Goal: Task Accomplishment & Management: Manage account settings

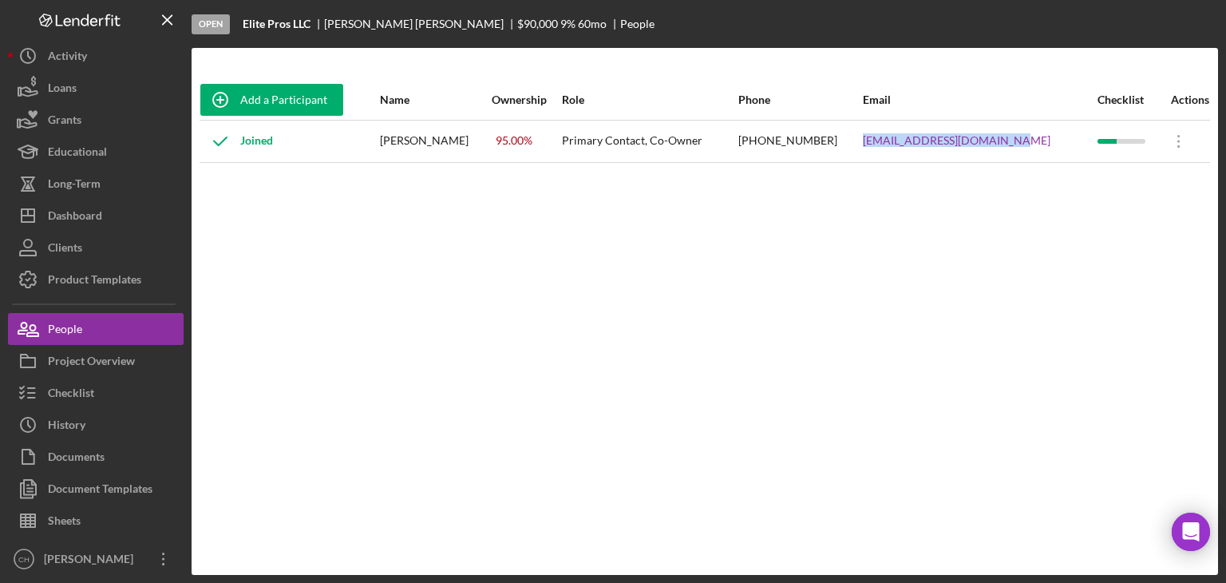
drag, startPoint x: 468, startPoint y: 140, endPoint x: 387, endPoint y: 147, distance: 80.9
click at [387, 147] on div "[PERSON_NAME]" at bounding box center [435, 141] width 110 height 40
copy div "[PERSON_NAME]"
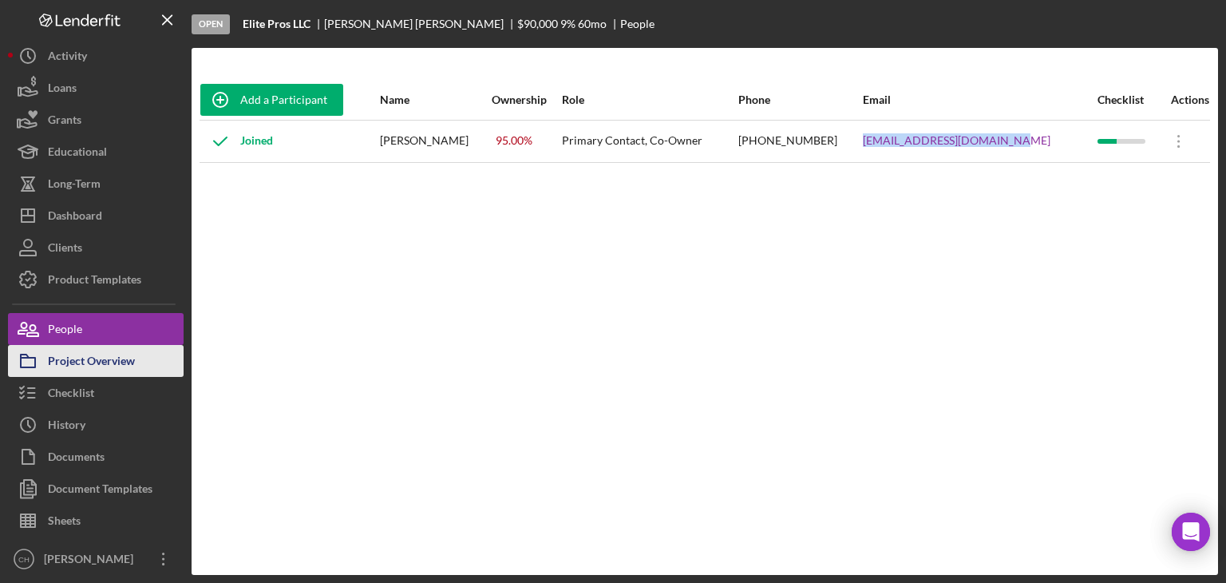
click at [101, 369] on div "Project Overview" at bounding box center [91, 363] width 87 height 36
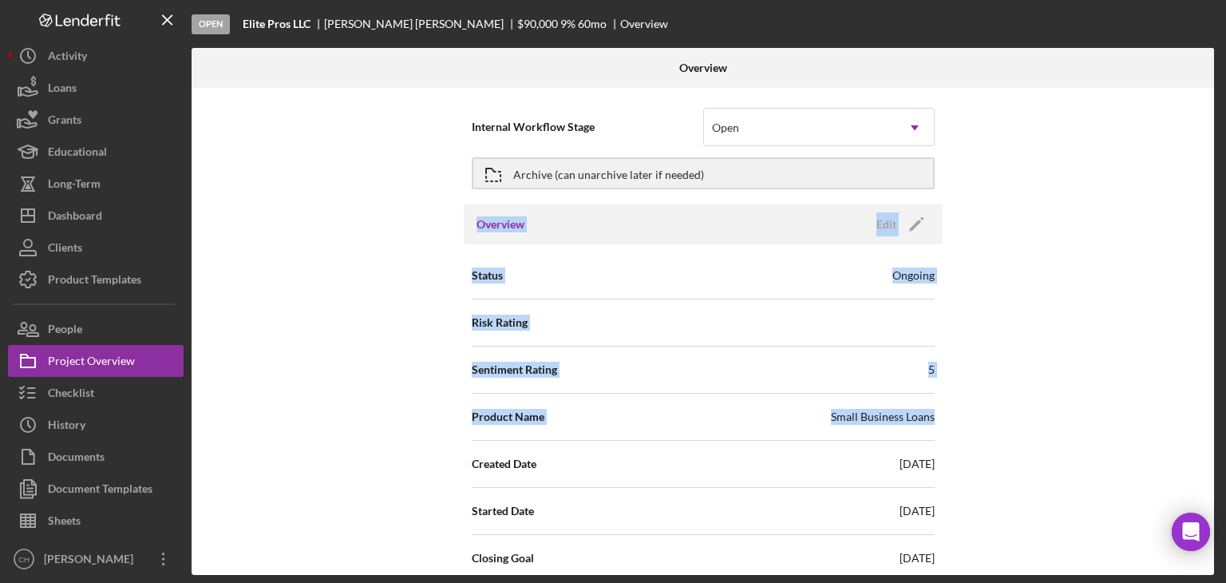
drag, startPoint x: 1208, startPoint y: 160, endPoint x: 1225, endPoint y: 425, distance: 266.3
click at [1225, 425] on div "Open Elite Pros LLC [PERSON_NAME] $90,000 $90,000 9 % 60 mo Overview Overview I…" at bounding box center [613, 291] width 1226 height 583
click at [1097, 342] on div "Internal Workflow Stage Open Icon/Dropdown Arrow Archive (can unarchive later i…" at bounding box center [703, 331] width 1022 height 487
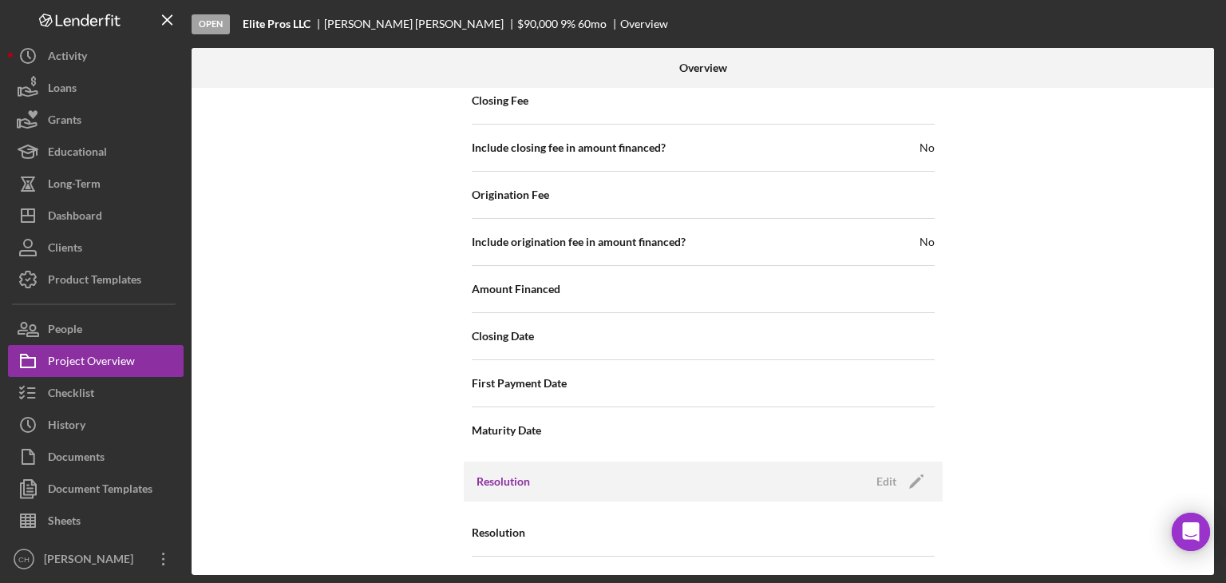
scroll to position [1848, 0]
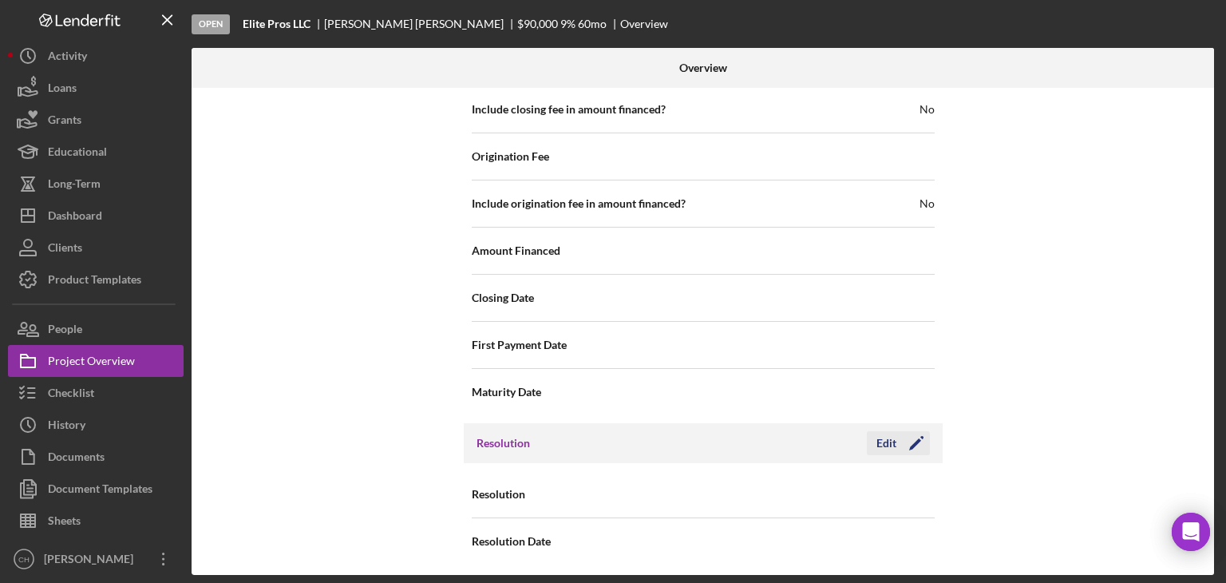
click at [919, 432] on icon "Icon/Edit" at bounding box center [916, 443] width 40 height 40
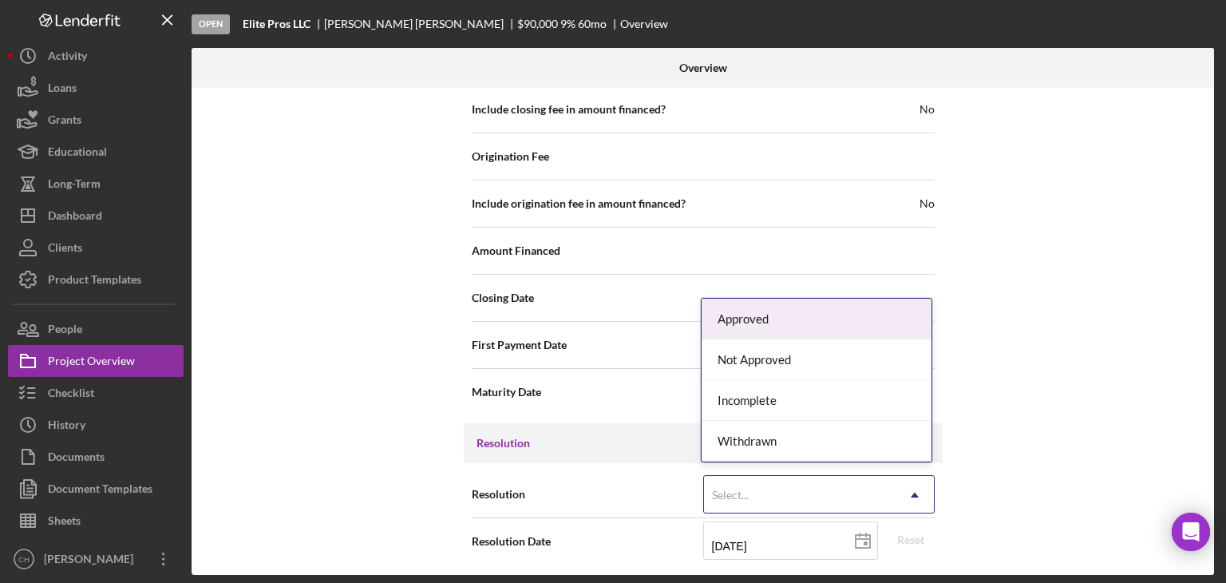
click at [774, 488] on div "Select..." at bounding box center [800, 494] width 192 height 37
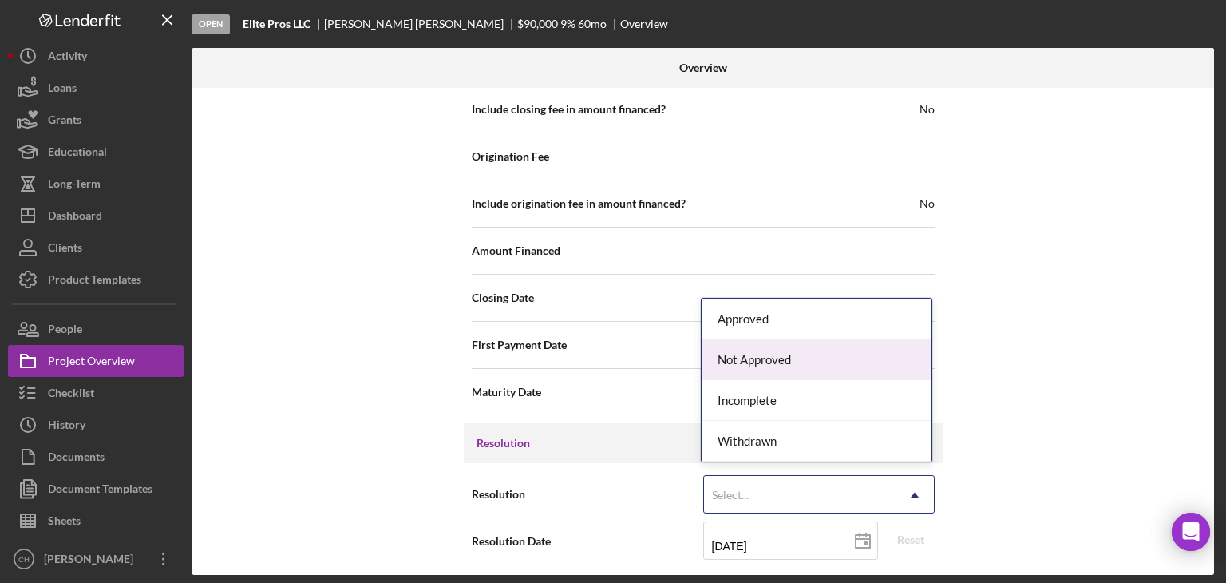
click at [775, 362] on div "Not Approved" at bounding box center [817, 359] width 230 height 41
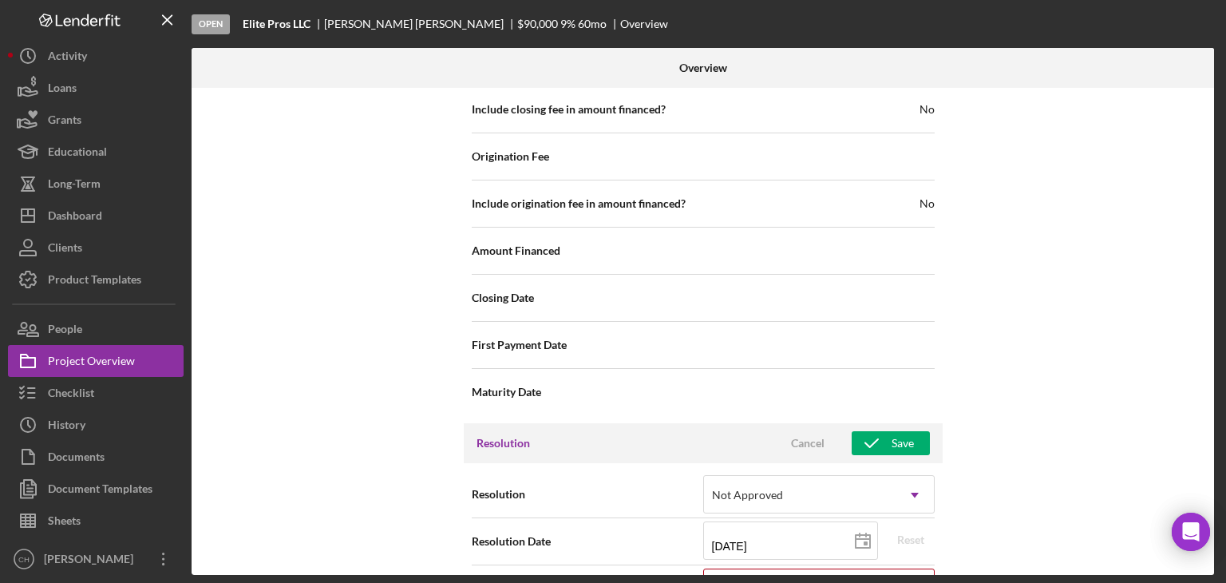
scroll to position [1950, 0]
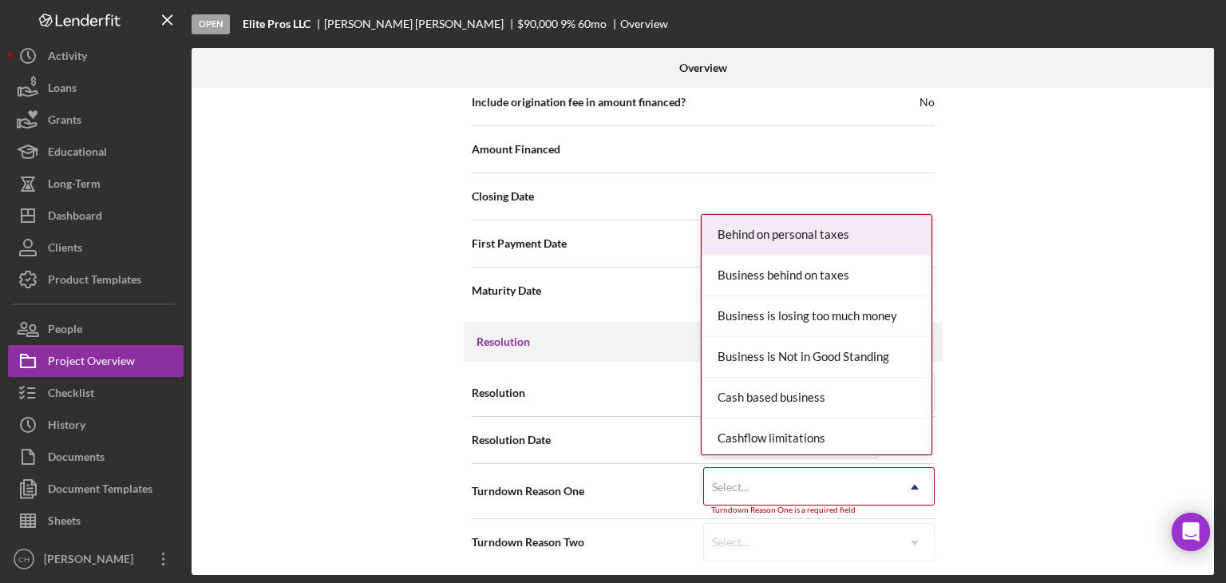
click at [819, 480] on div "Select..." at bounding box center [800, 486] width 192 height 37
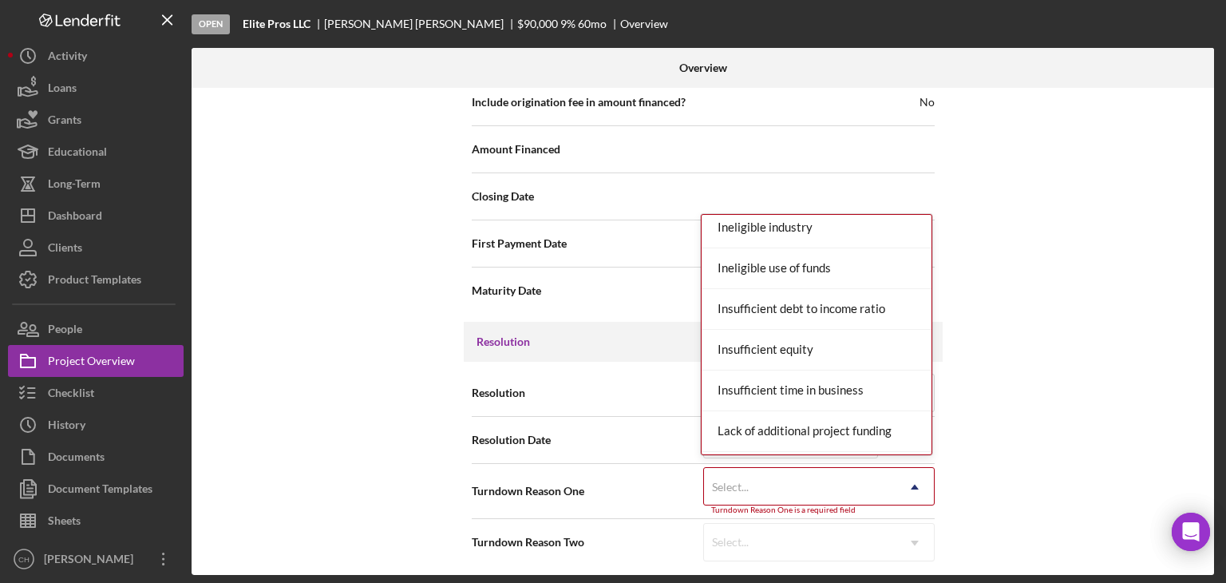
scroll to position [115, 0]
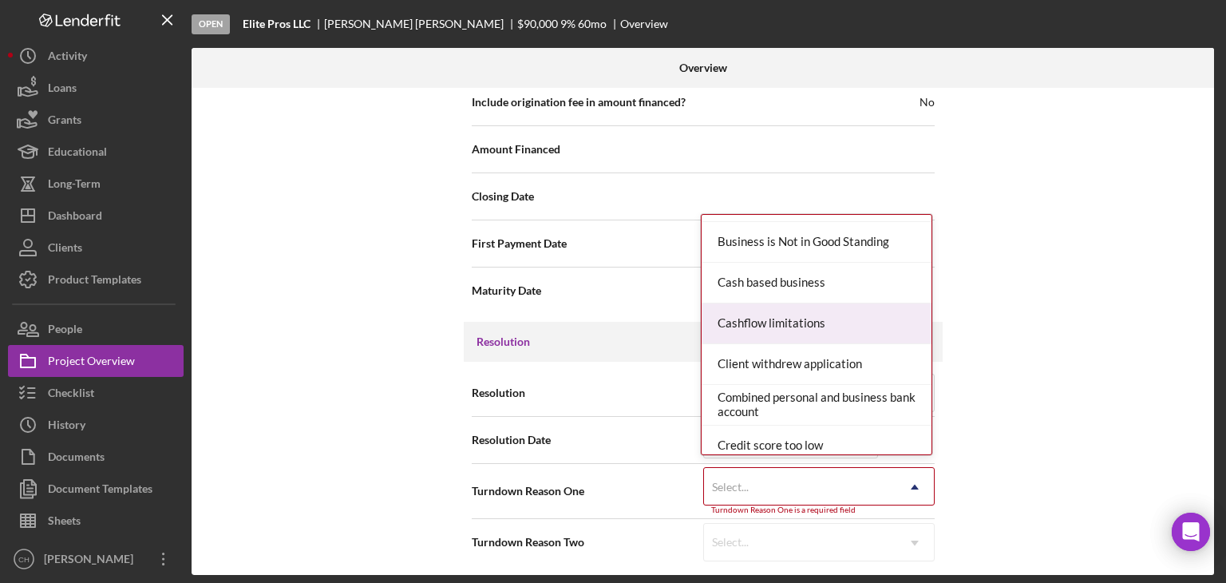
click at [842, 317] on div "Cashflow limitations" at bounding box center [817, 323] width 230 height 41
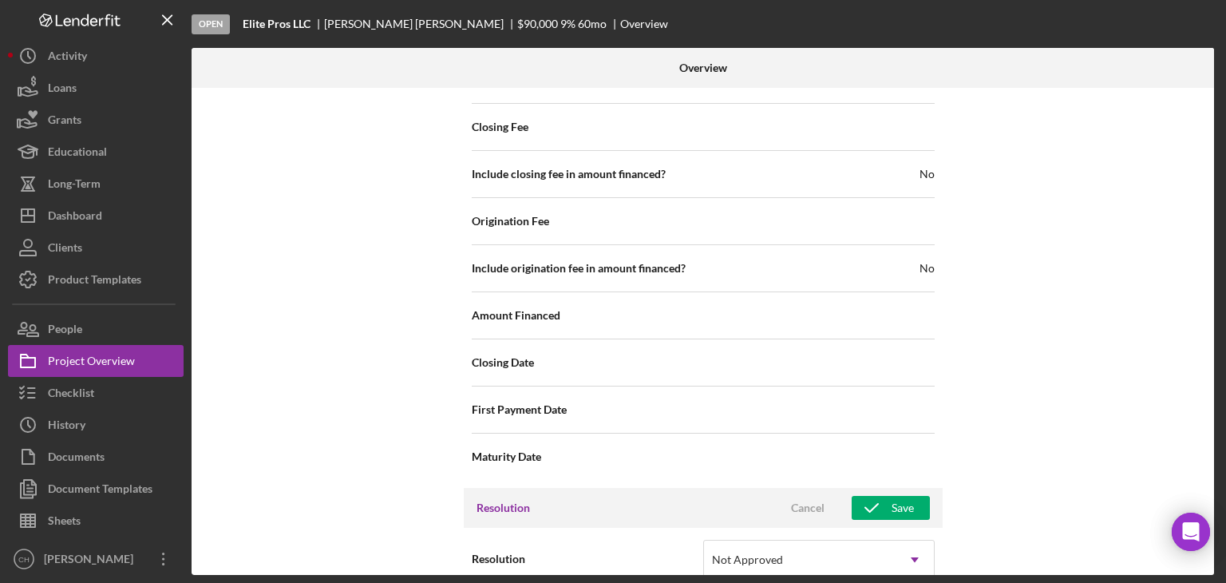
scroll to position [1942, 0]
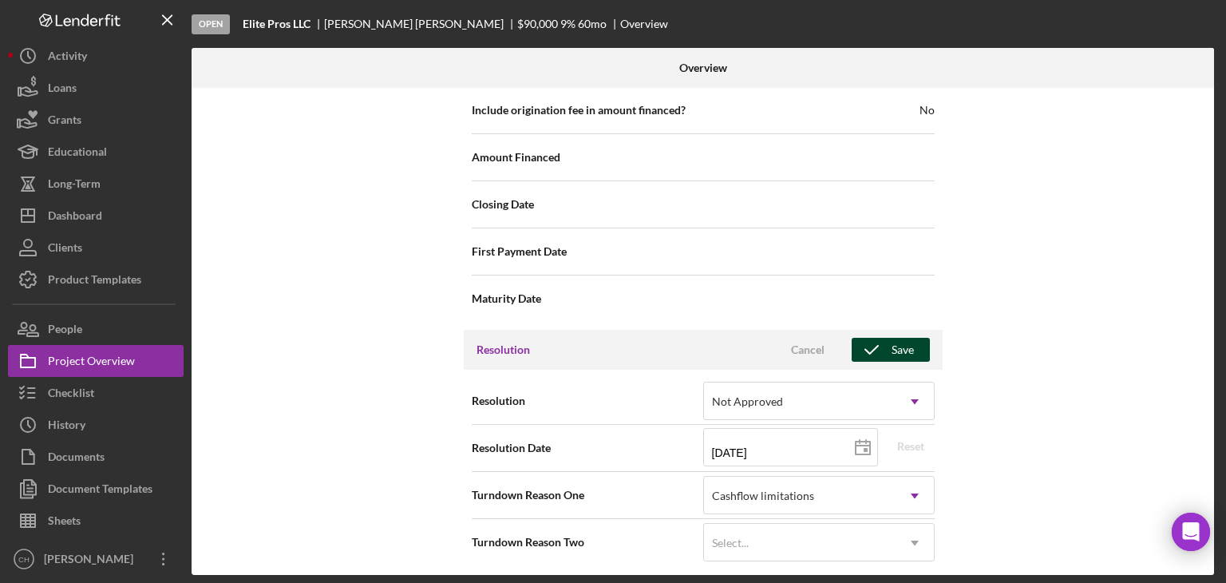
click at [891, 342] on div "Save" at bounding box center [902, 350] width 22 height 24
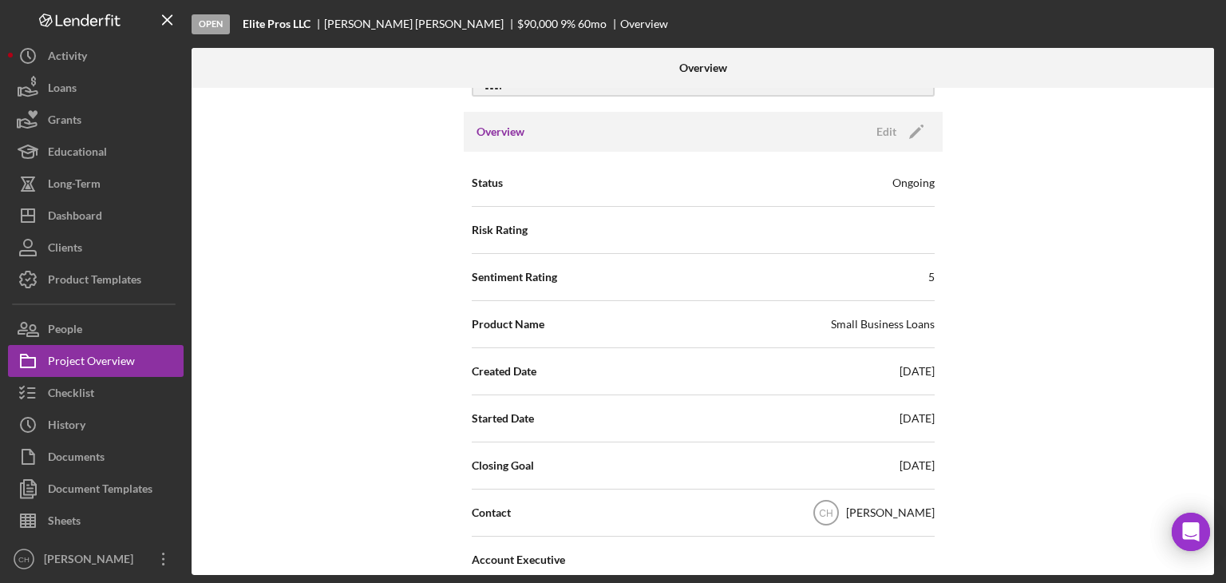
scroll to position [0, 0]
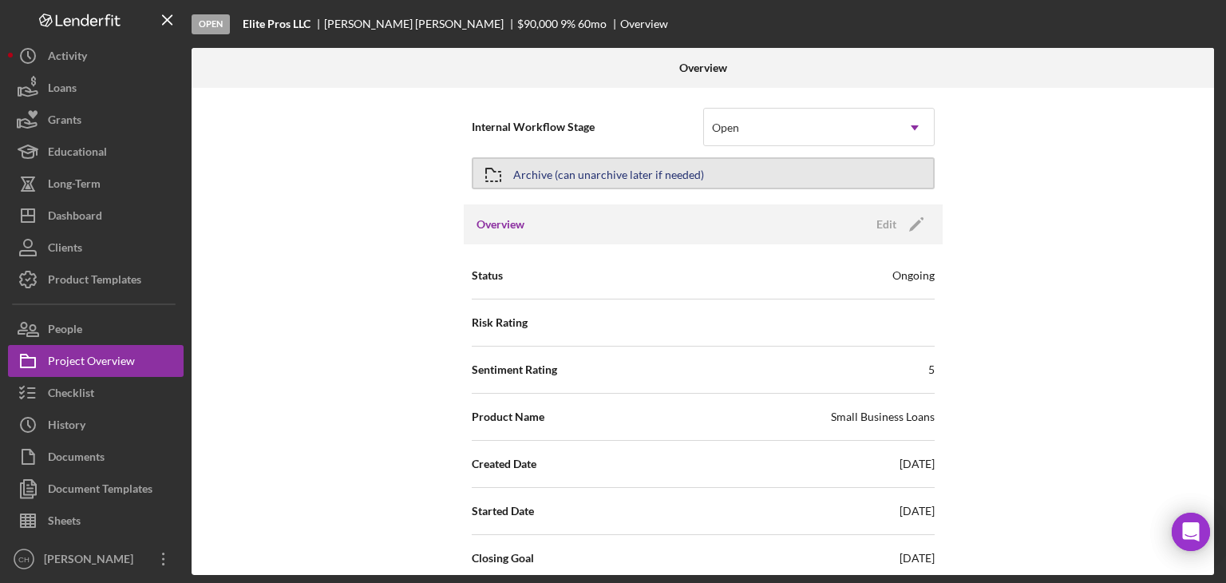
click at [551, 178] on div "Archive (can unarchive later if needed)" at bounding box center [608, 173] width 191 height 29
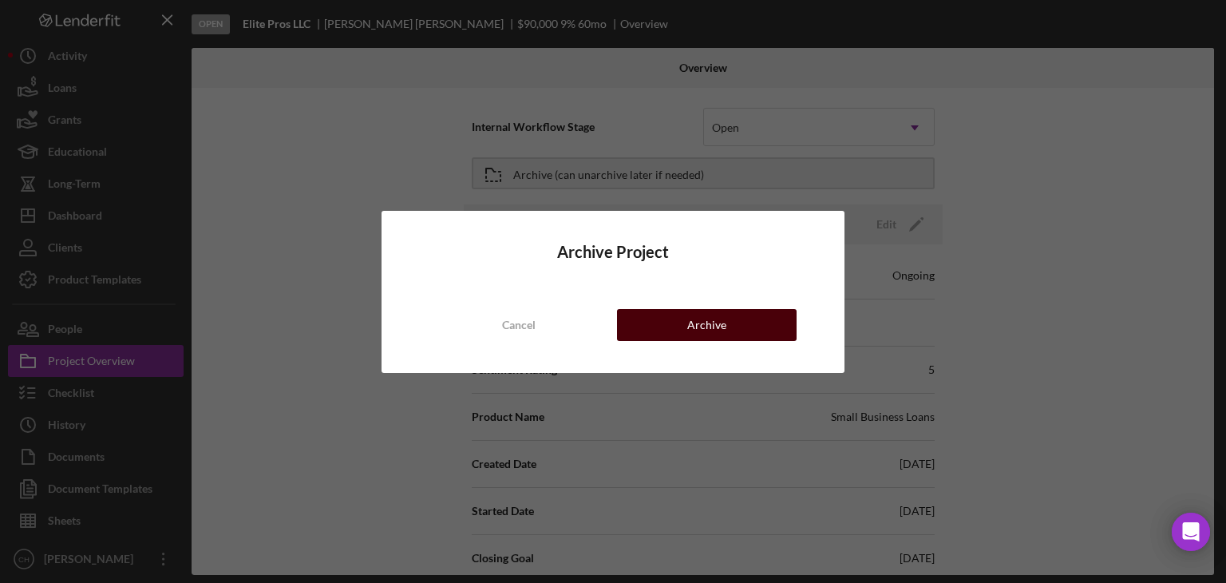
click at [650, 326] on button "Archive" at bounding box center [707, 325] width 180 height 32
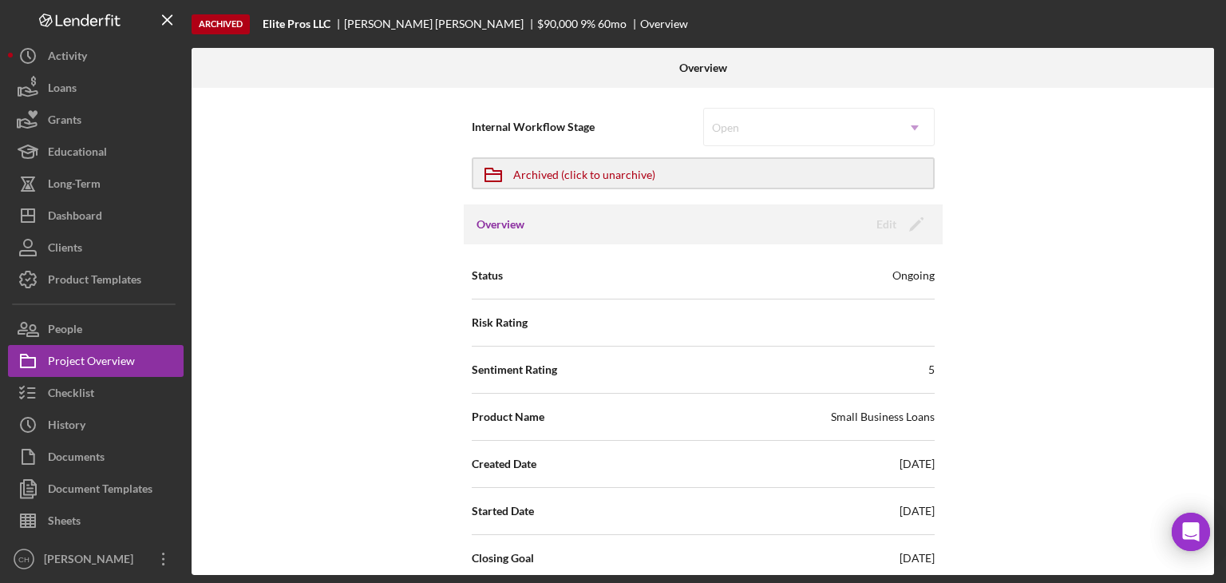
click at [1111, 382] on div "Internal Workflow Stage Open Icon/Dropdown Arrow Icon/Archived Archived (click …" at bounding box center [703, 331] width 1022 height 487
click at [92, 225] on div "Dashboard" at bounding box center [75, 218] width 54 height 36
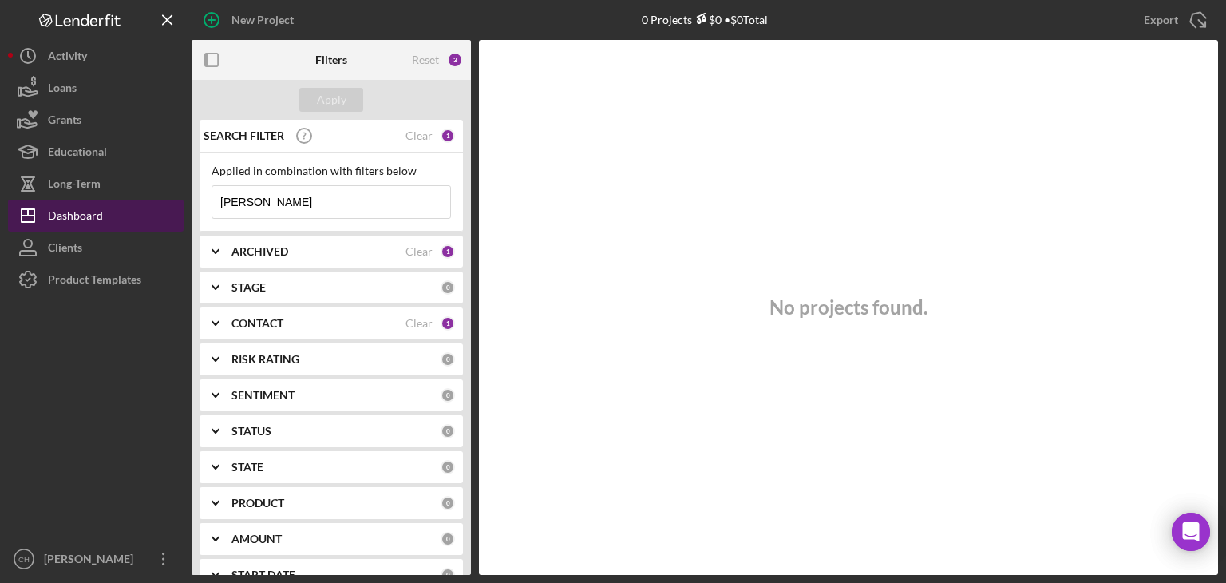
click at [105, 213] on button "Icon/Dashboard Dashboard" at bounding box center [96, 216] width 176 height 32
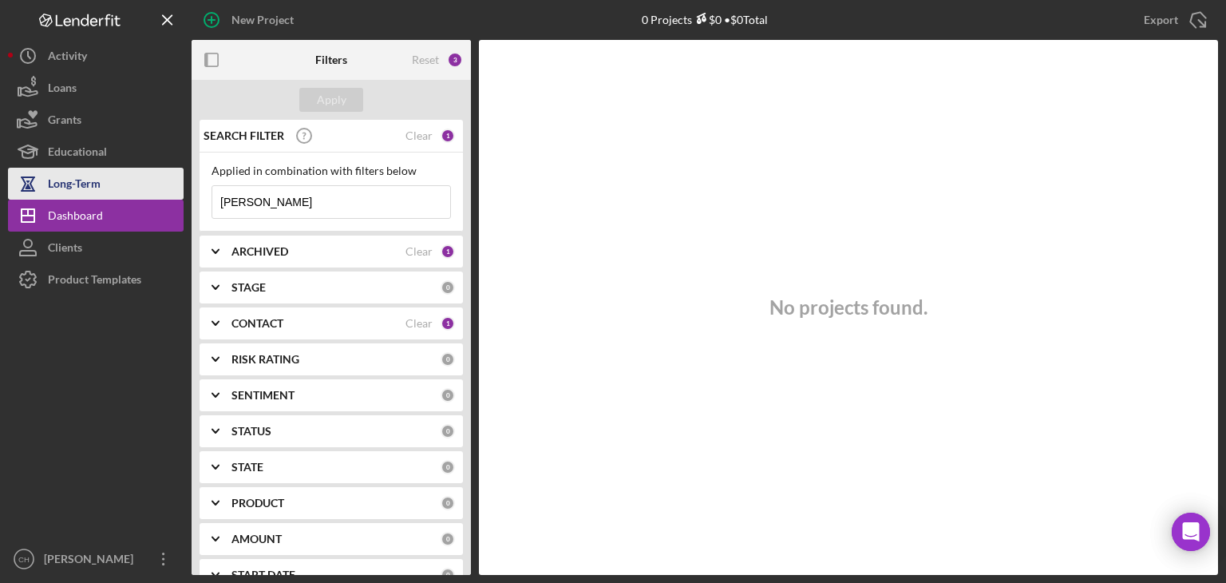
drag, startPoint x: 322, startPoint y: 215, endPoint x: 115, endPoint y: 183, distance: 209.2
click at [115, 183] on div "New Project 0 Projects $0 • $0 Total [PERSON_NAME] Export Icon/Export Filters R…" at bounding box center [613, 287] width 1210 height 575
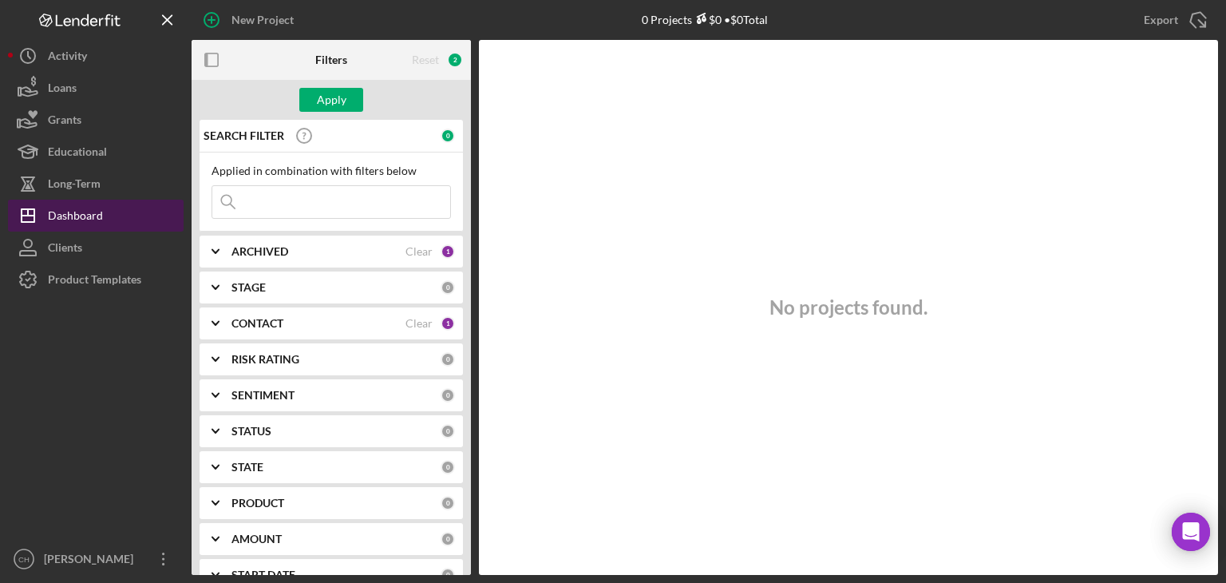
click at [107, 214] on button "Icon/Dashboard Dashboard" at bounding box center [96, 216] width 176 height 32
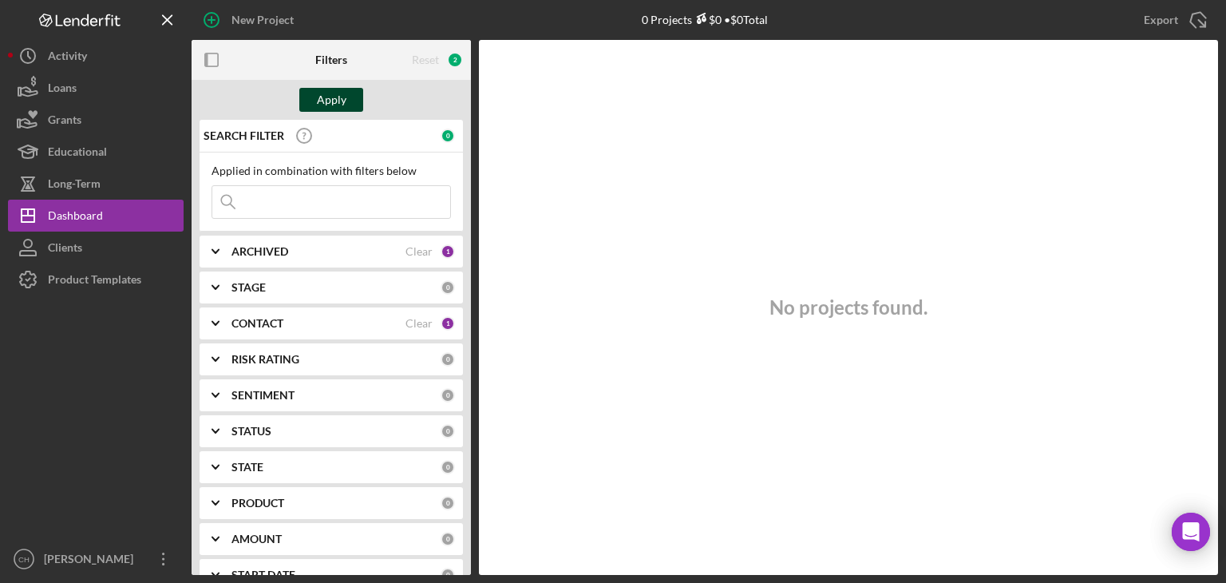
click at [320, 93] on div "Apply" at bounding box center [332, 100] width 30 height 24
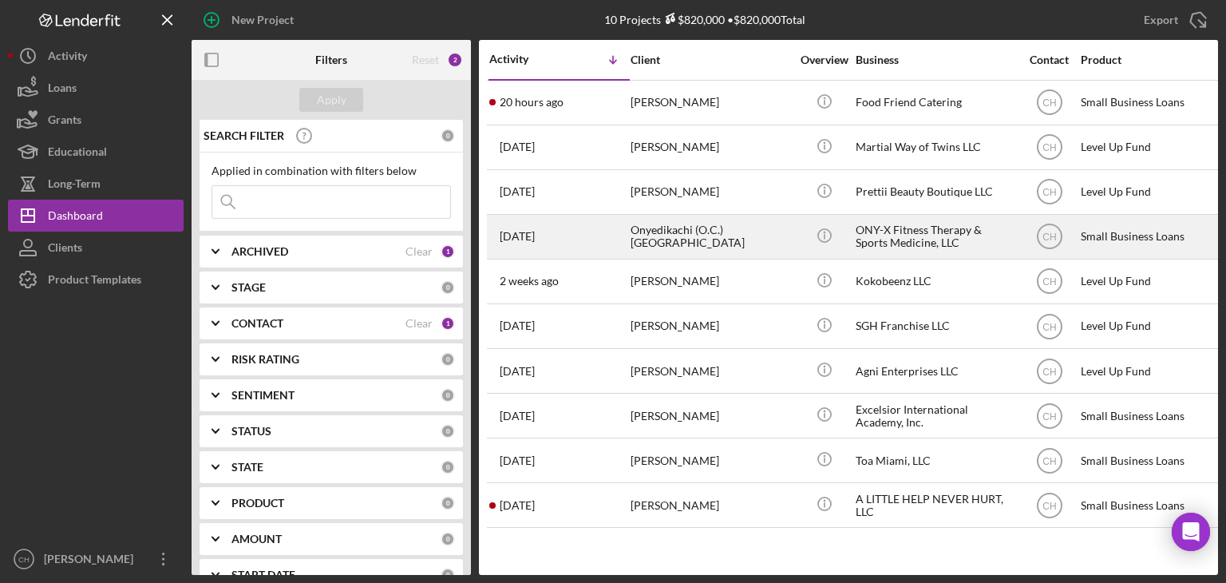
click at [646, 216] on div "Onyedikachi (O.C.) [GEOGRAPHIC_DATA]" at bounding box center [710, 236] width 160 height 42
